Goal: Task Accomplishment & Management: Complete application form

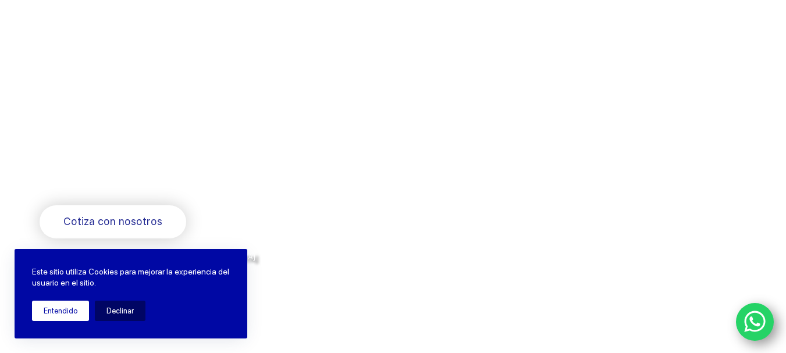
drag, startPoint x: 52, startPoint y: 311, endPoint x: 60, endPoint y: 312, distance: 8.7
click at [59, 311] on button "Entendido" at bounding box center [60, 311] width 57 height 20
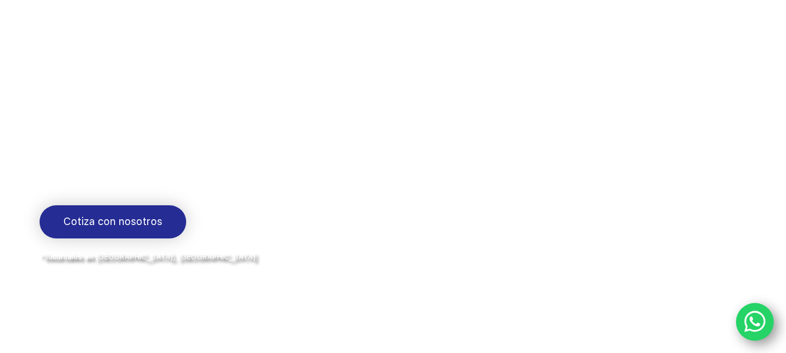
click at [96, 227] on span "Cotiza con nosotros" at bounding box center [112, 221] width 99 height 17
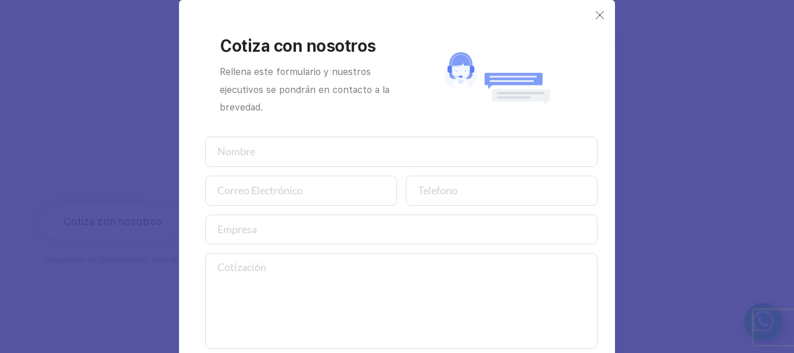
click at [283, 156] on input "text" at bounding box center [401, 152] width 393 height 30
type input "[PERSON_NAME]"
type input "[EMAIL_ADDRESS][DOMAIN_NAME]"
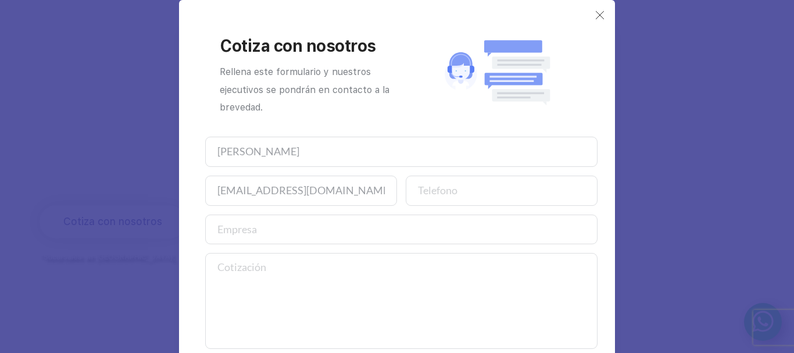
type input "5519927888"
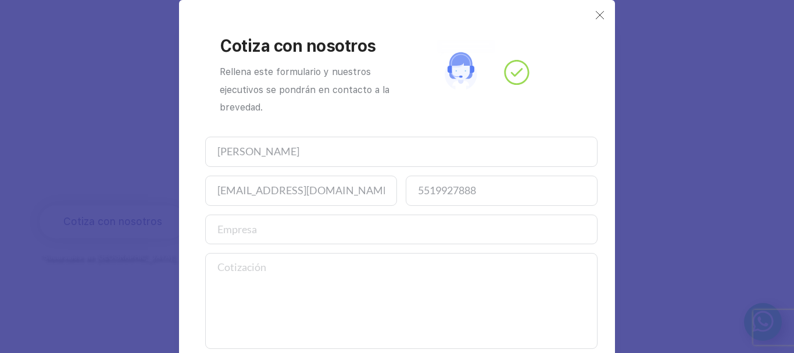
click at [296, 229] on input "text" at bounding box center [401, 230] width 393 height 30
type input "m"
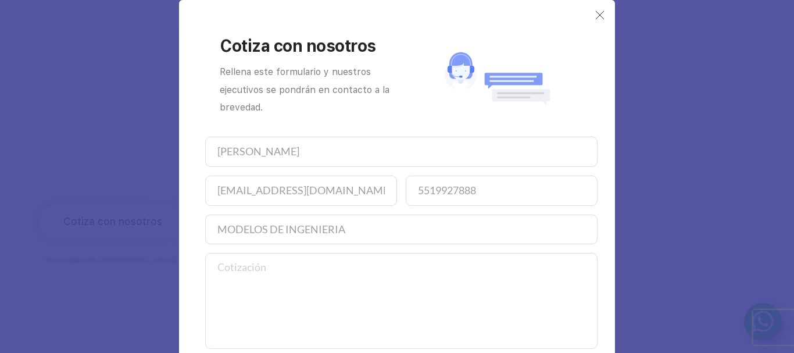
type input "MODELOS DE INGENIERIA"
click at [287, 281] on textarea at bounding box center [401, 301] width 393 height 96
paste textarea "7218-b-xl-jp-ua"
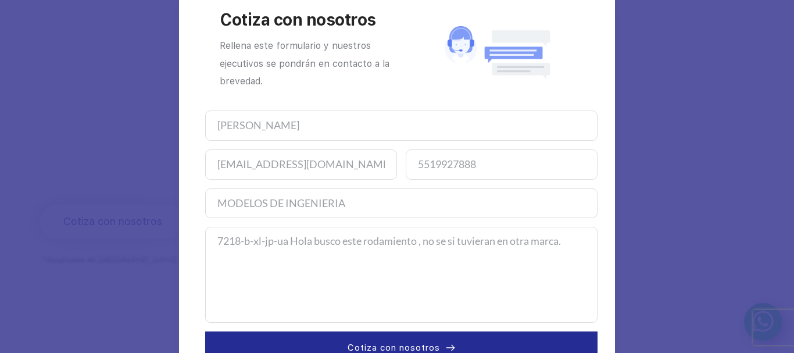
scroll to position [63, 0]
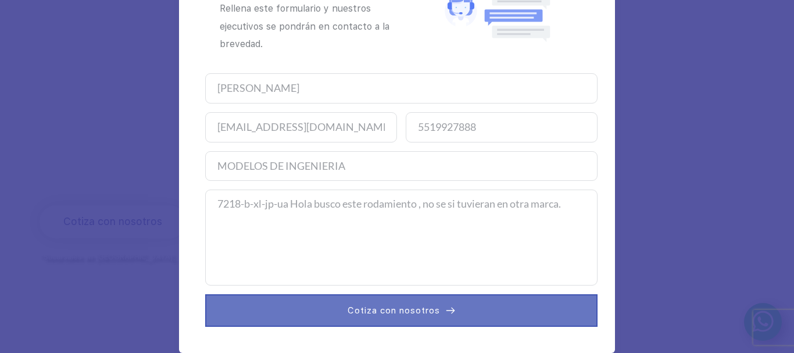
type textarea "7218-b-xl-jp-ua Hola busco este rodamiento , no se si tuvieran en otra marca."
click at [437, 312] on button "Cotiza con nosotros" at bounding box center [401, 310] width 393 height 33
